Goal: Task Accomplishment & Management: Use online tool/utility

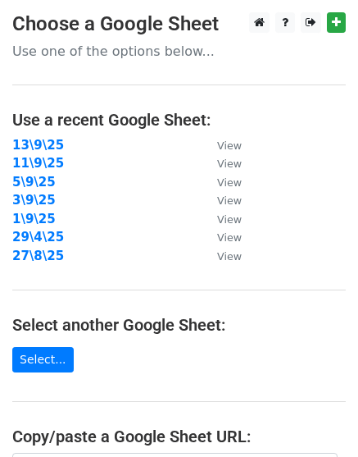
scroll to position [320, 0]
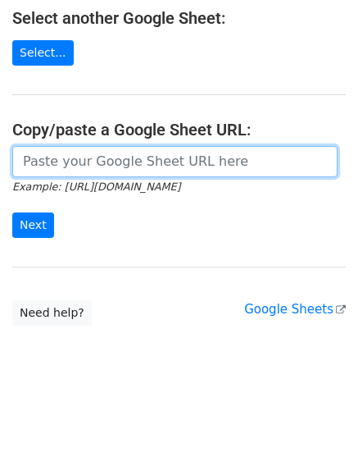
click at [128, 151] on input "url" at bounding box center [174, 161] width 325 height 31
paste input "https://docs.google.com/spreadsheets/d/1ud1eChxLqgwd1ICbGHjuOPfoH0MtCOYt2WEVmnH…"
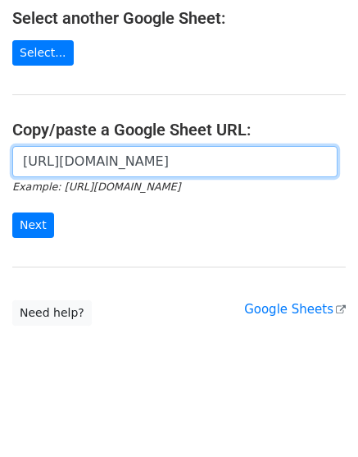
scroll to position [0, 369]
type input "https://docs.google.com/spreadsheets/d/1ud1eChxLqgwd1ICbGHjuOPfoH0MtCOYt2WEVmnH…"
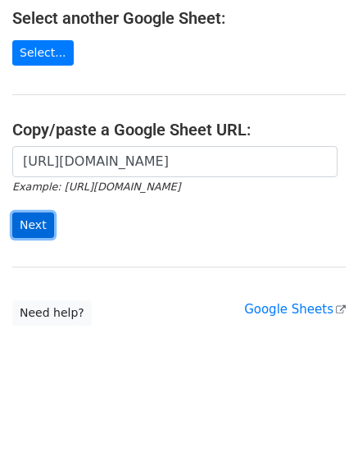
click at [25, 212] on input "Next" at bounding box center [33, 224] width 42 height 25
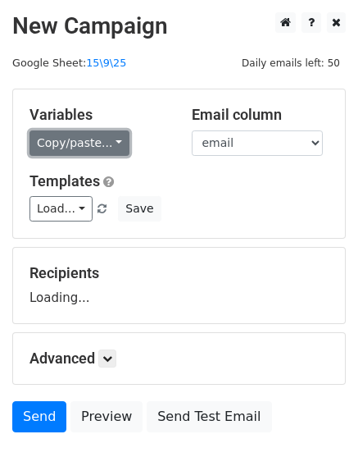
click at [75, 137] on link "Copy/paste..." at bounding box center [80, 142] width 100 height 25
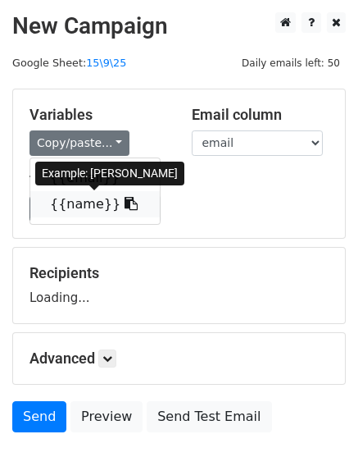
click at [82, 199] on link "{{name}}" at bounding box center [95, 204] width 130 height 26
